Goal: Transaction & Acquisition: Book appointment/travel/reservation

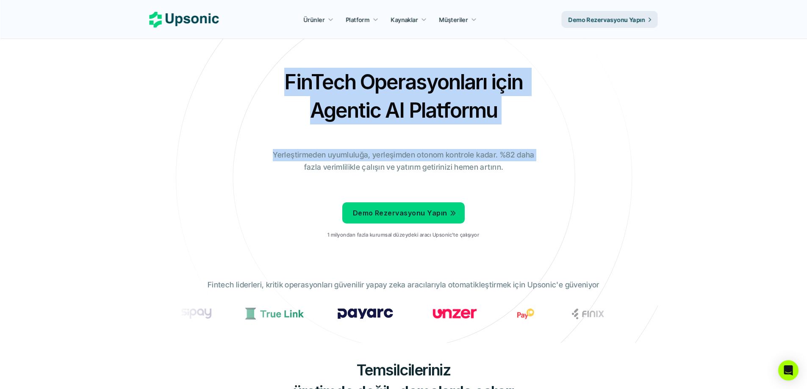
drag, startPoint x: 279, startPoint y: 80, endPoint x: 540, endPoint y: 147, distance: 270.0
click at [540, 147] on div "FinTech Operasyonları için Agentic AI Platformu Yerleştirmeden uyumluluğa, yerl…" at bounding box center [403, 157] width 495 height 178
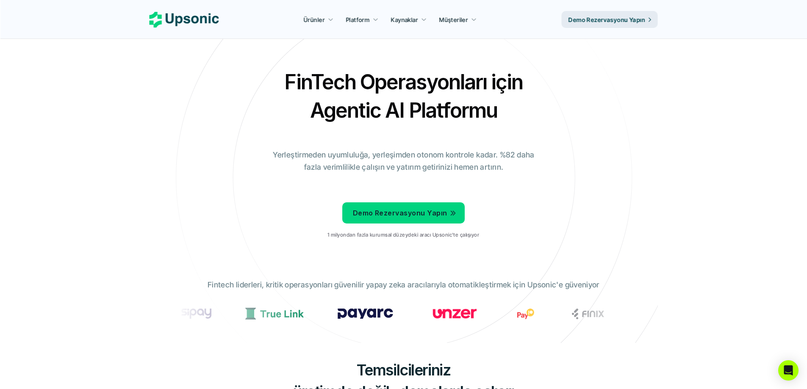
click at [568, 186] on div "FinTech Operasyonları için Agentic AI Platformu Yerleştirmeden uyumluluğa, yerl…" at bounding box center [403, 157] width 495 height 178
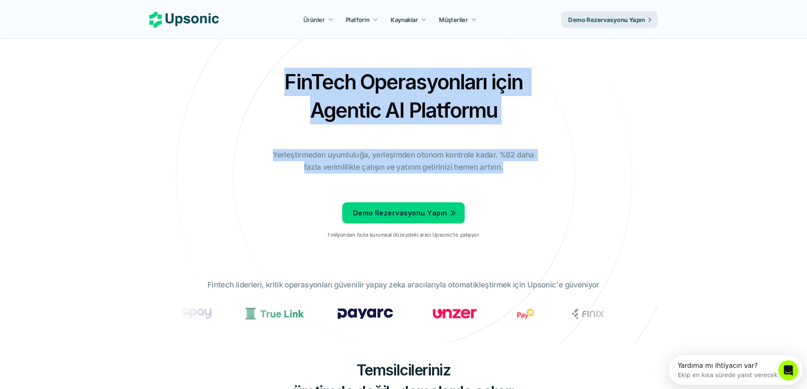
drag, startPoint x: 505, startPoint y: 180, endPoint x: 276, endPoint y: 94, distance: 244.2
click at [276, 94] on div "FinTech Operasyonları için Agentic AI Platformu Yerleştirmeden uyumluluğa, yerl…" at bounding box center [403, 157] width 495 height 178
click at [236, 112] on div "FinTech Operasyonları için Agentic AI Platformu Yerleştirmeden uyumluluğa, yerl…" at bounding box center [403, 157] width 495 height 178
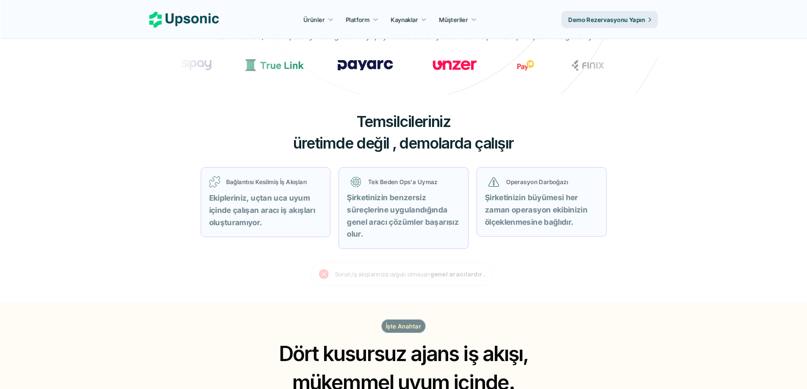
scroll to position [254, 0]
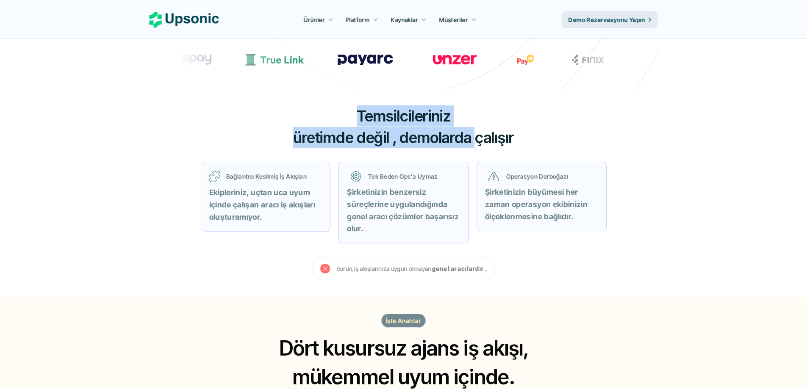
drag, startPoint x: 321, startPoint y: 122, endPoint x: 503, endPoint y: 133, distance: 181.6
click at [503, 133] on h3 "Temsilcileriniz üretimde değil , demolarda çalışır" at bounding box center [404, 126] width 254 height 43
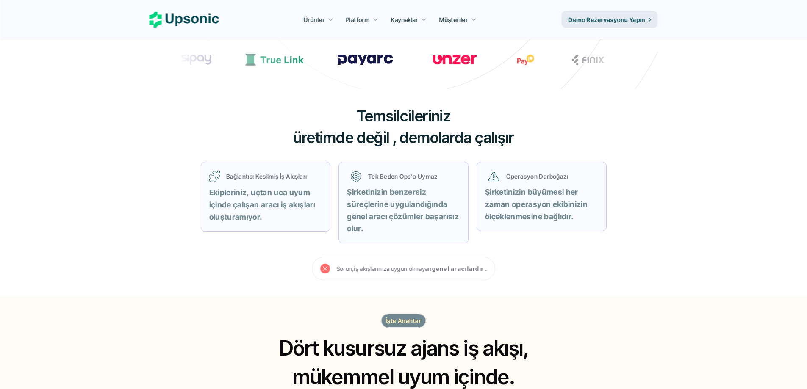
click at [553, 137] on div "Temsilcileriniz üretimde değil , demolarda çalışır Bağlantısı Kesilmiş İş Akışl…" at bounding box center [403, 193] width 508 height 208
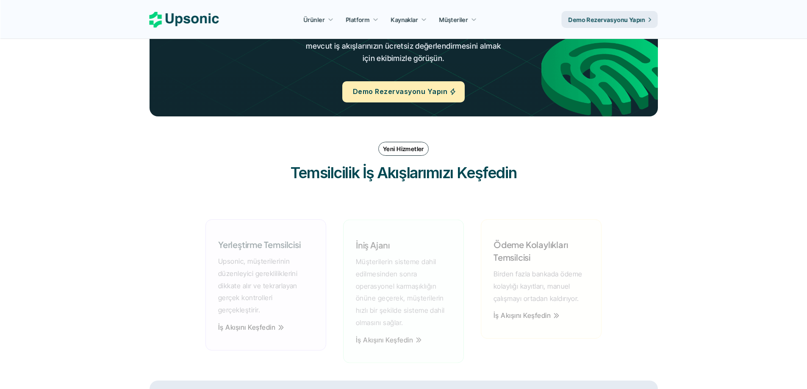
scroll to position [1143, 0]
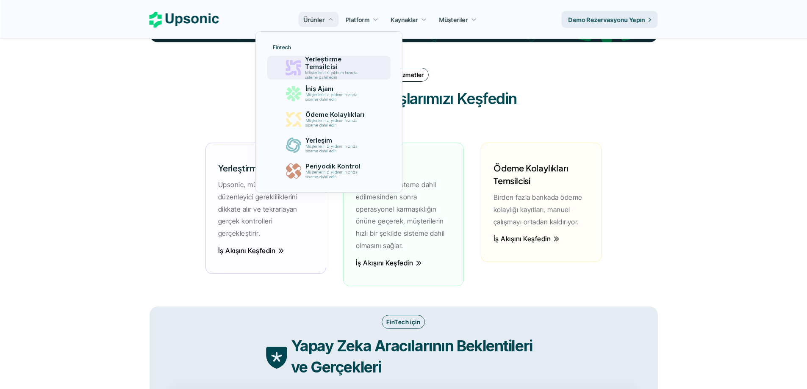
click at [317, 62] on font "Yerleştirme Temsilcisi" at bounding box center [324, 63] width 38 height 16
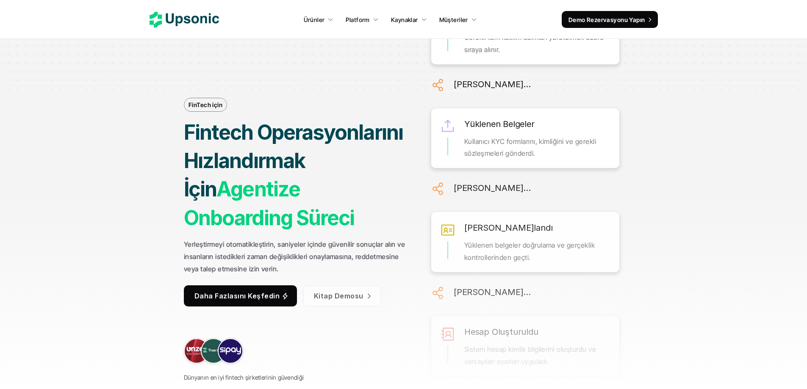
click at [365, 299] on icon at bounding box center [368, 296] width 7 height 8
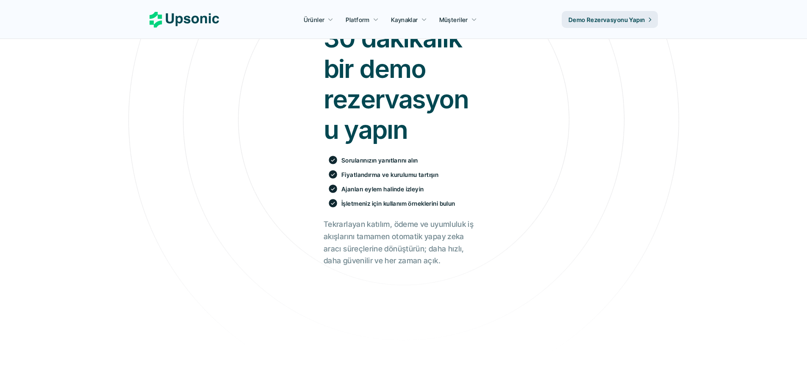
scroll to position [212, 0]
